Goal: Find specific page/section: Find specific page/section

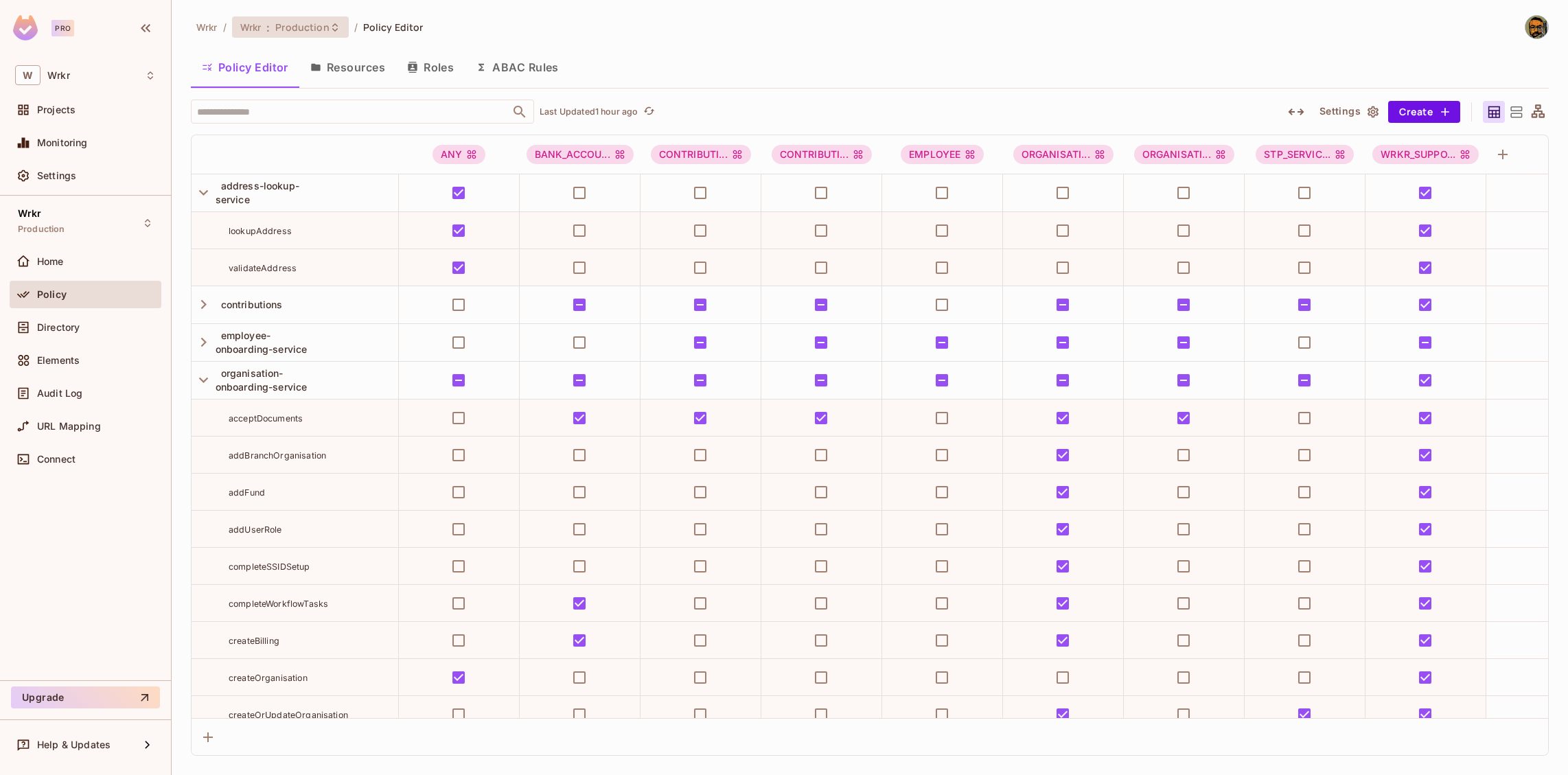
click at [281, 24] on span "Production" at bounding box center [302, 27] width 54 height 13
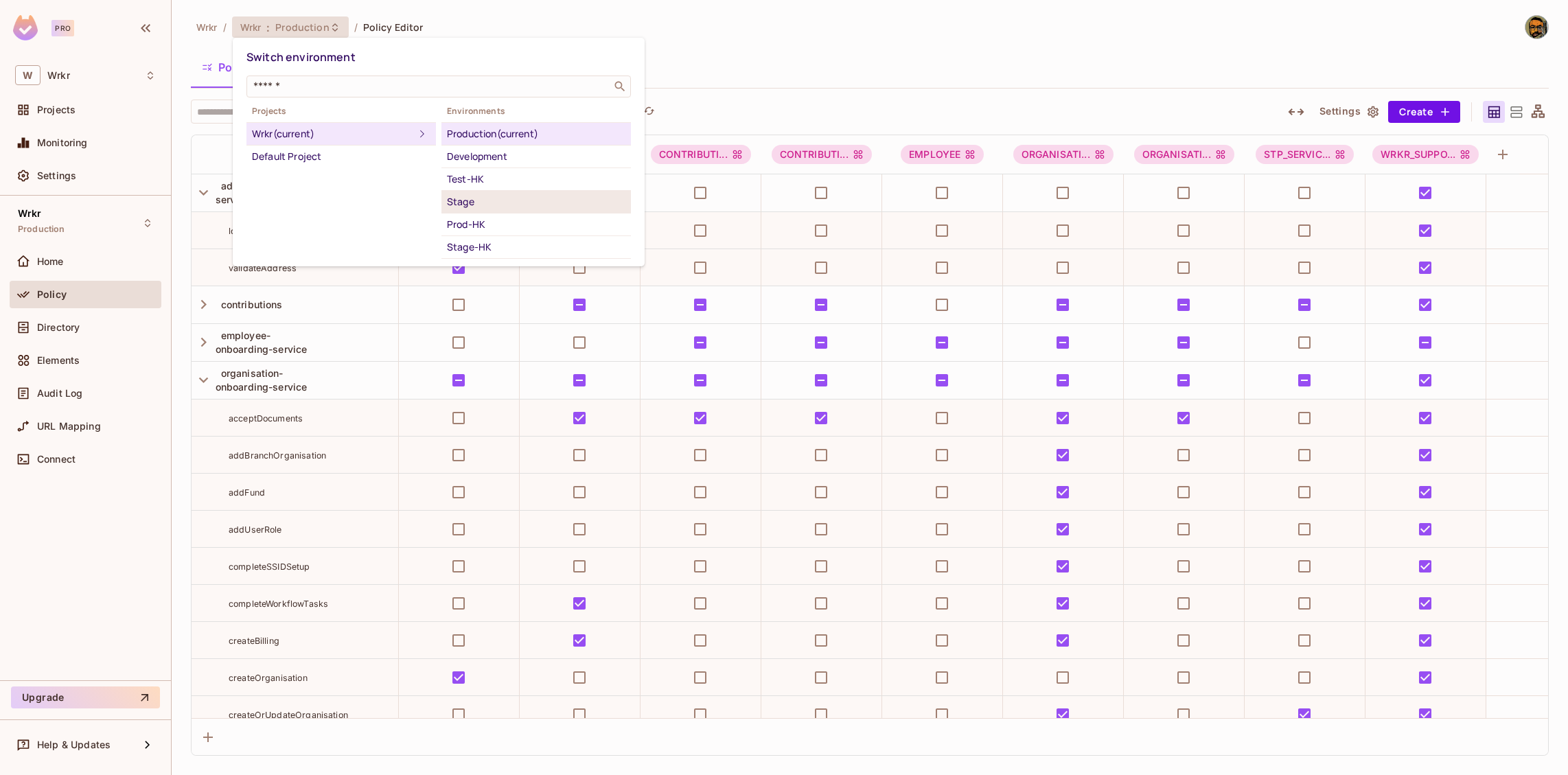
click at [466, 197] on div "Stage" at bounding box center [536, 202] width 179 height 17
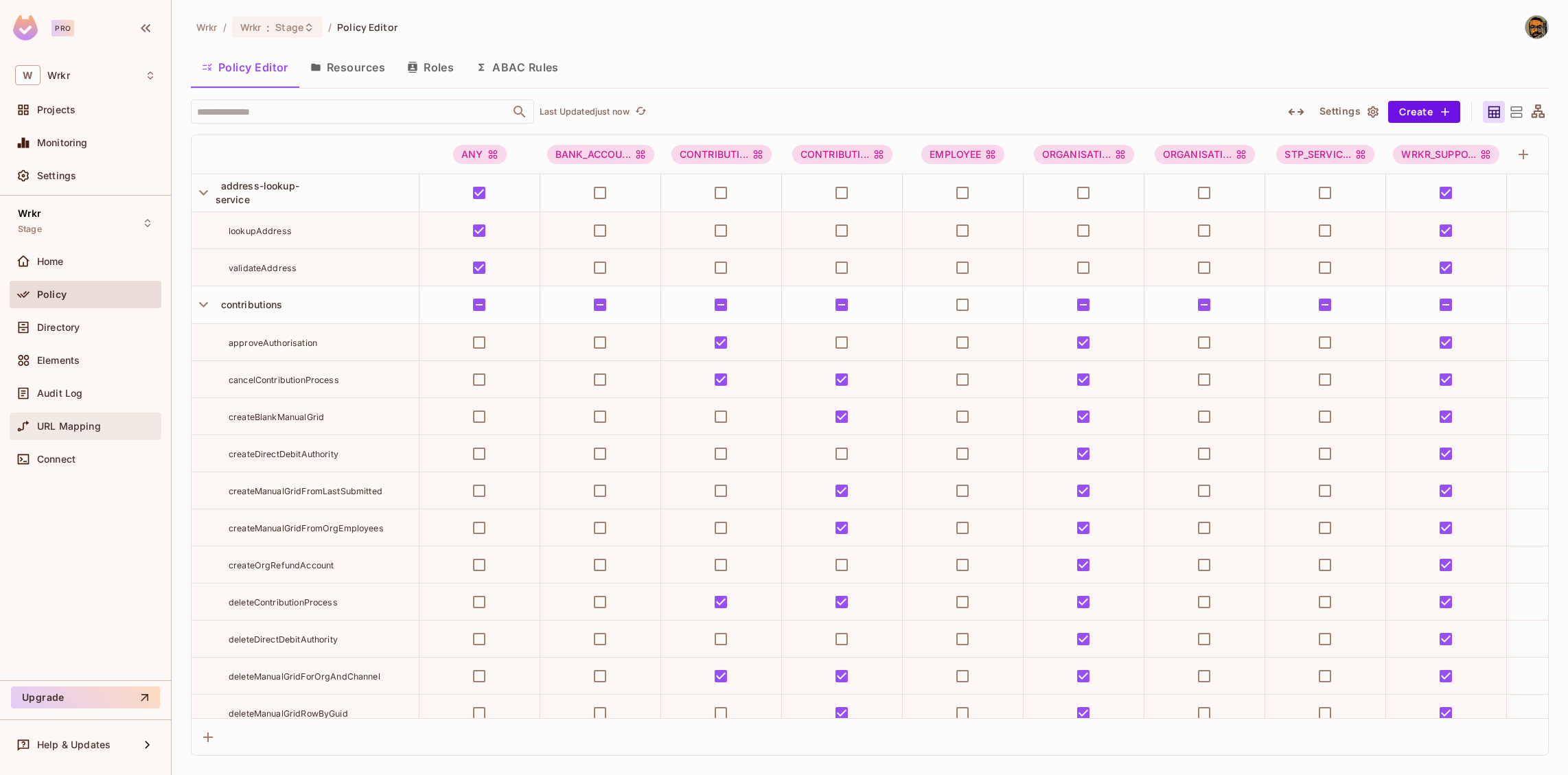
click at [51, 422] on span "URL Mapping" at bounding box center [69, 426] width 64 height 11
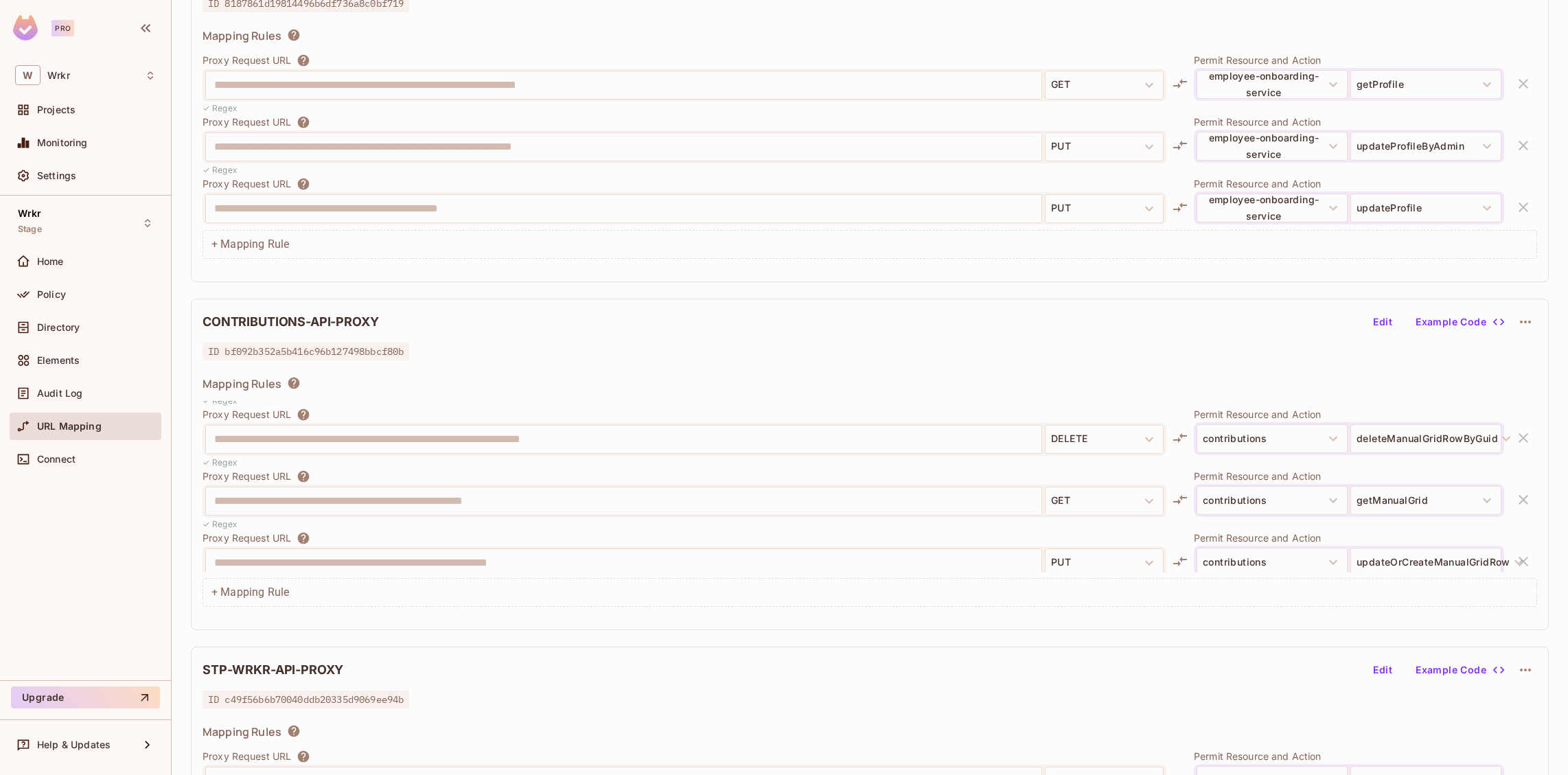
scroll to position [3393, 0]
click at [69, 306] on div "Policy" at bounding box center [85, 294] width 152 height 28
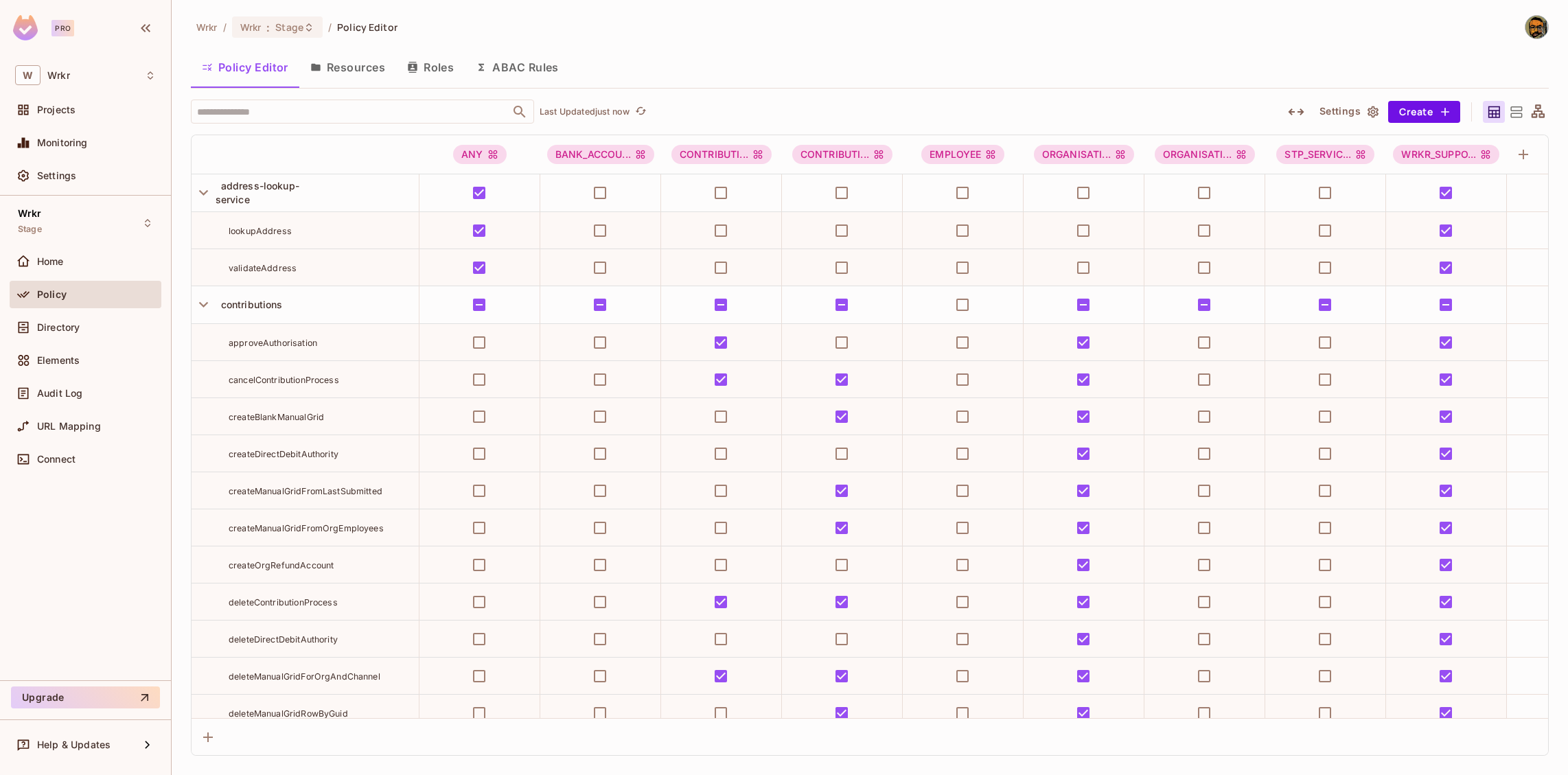
click at [706, 53] on div "Policy Editor Resources Roles ABAC Rules" at bounding box center [870, 68] width 1358 height 35
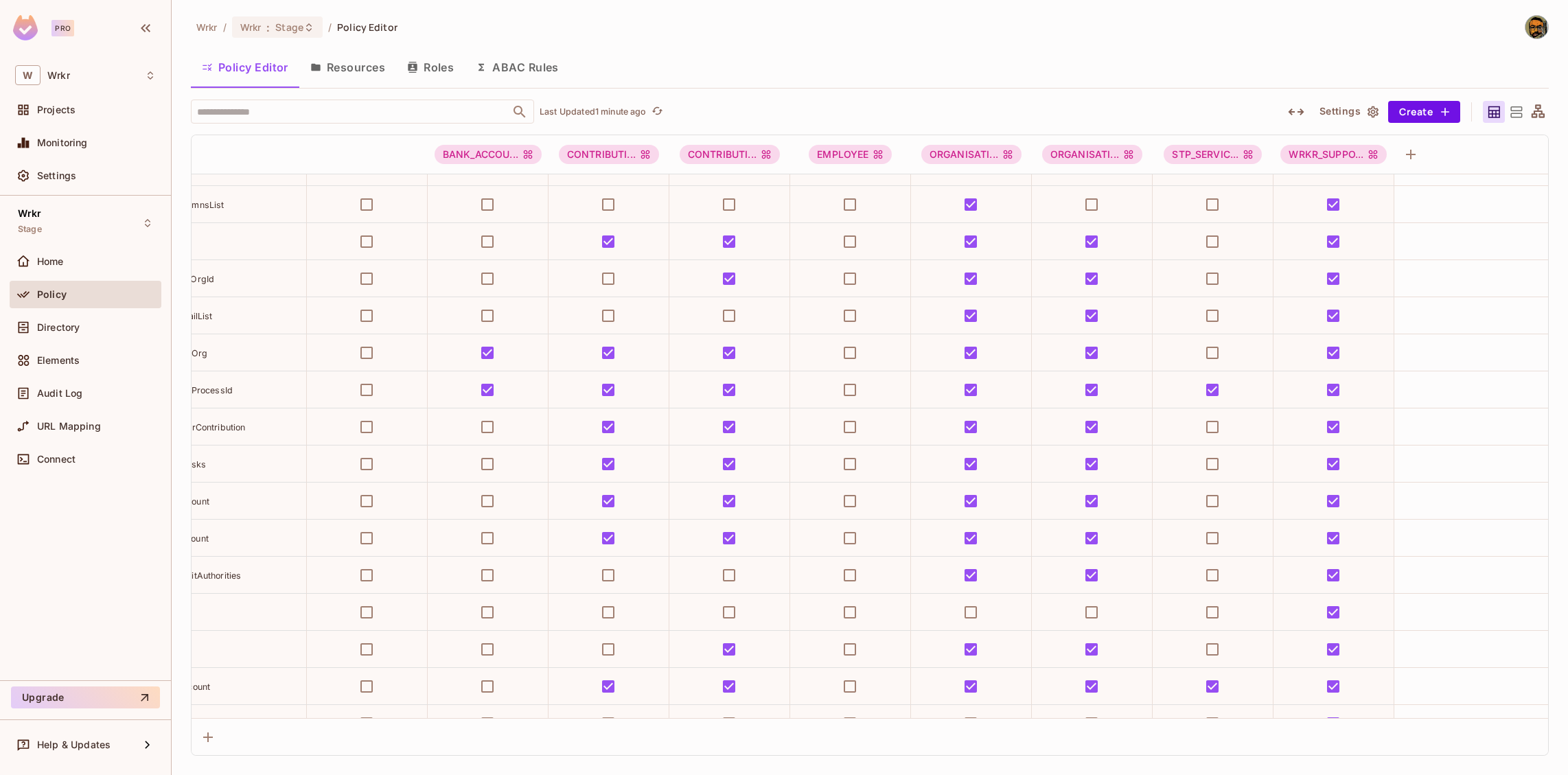
scroll to position [1509, 0]
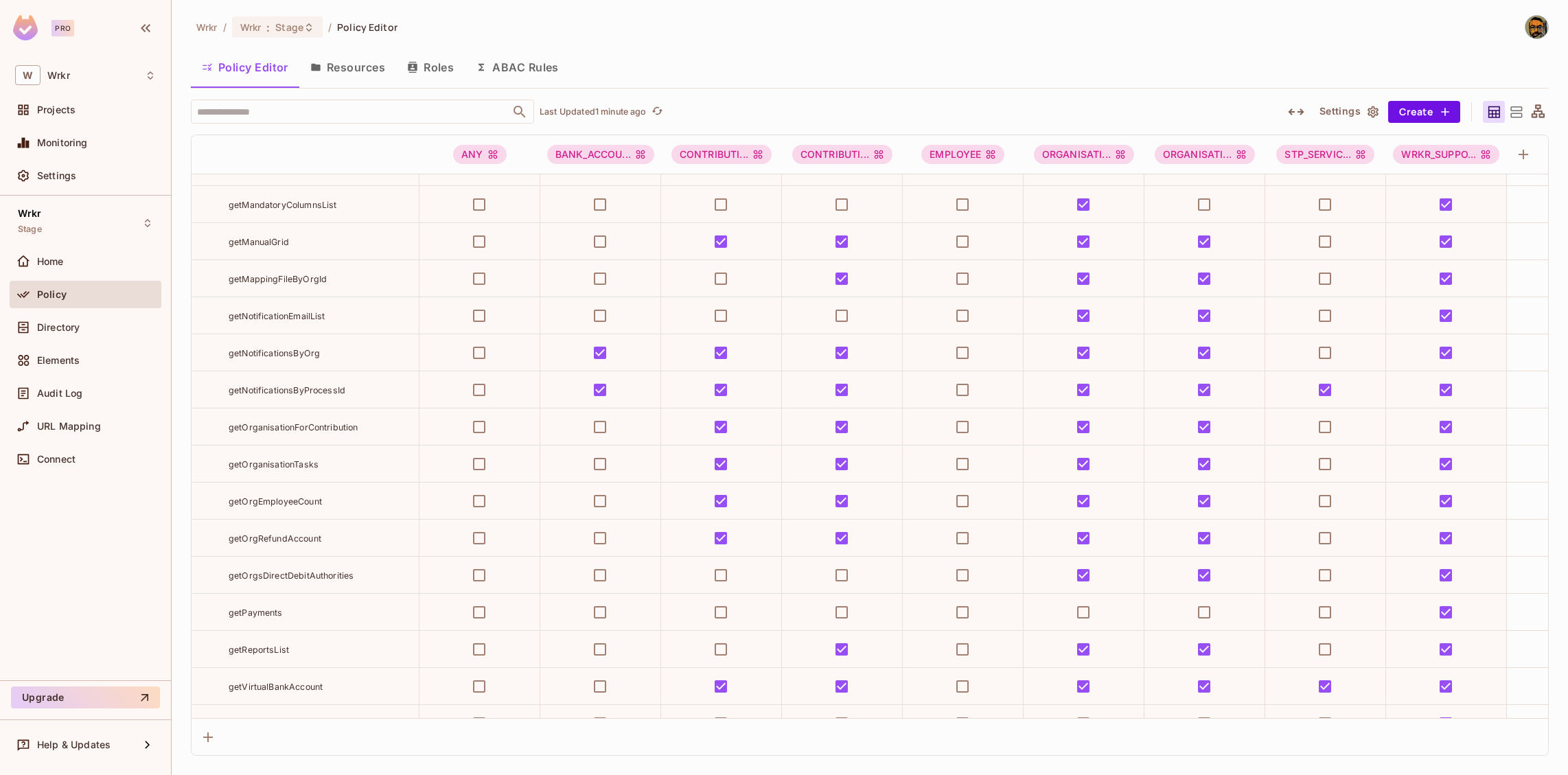
click at [430, 72] on button "Roles" at bounding box center [430, 68] width 69 height 35
